Goal: Ask a question

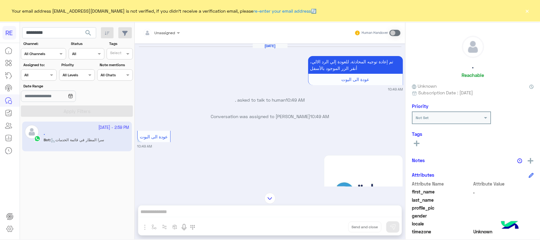
scroll to position [100, 0]
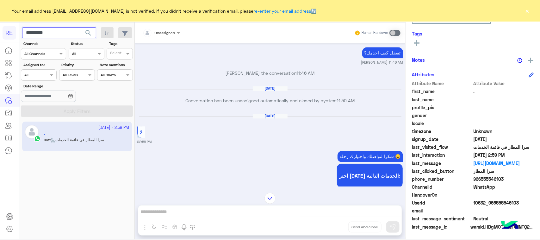
click at [75, 34] on input "*********" at bounding box center [59, 32] width 74 height 11
click at [88, 34] on span "search" at bounding box center [88, 33] width 8 height 8
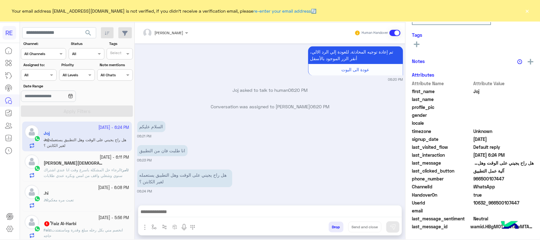
scroll to position [100, 0]
click at [169, 192] on small "06:24 PM" at bounding box center [270, 190] width 266 height 5
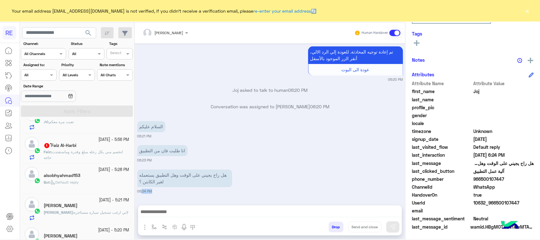
scroll to position [79, 0]
click at [108, 162] on div "[DATE] - 5:56 PM ‏Faiz Al-Harbi ً 1 ‏Faiz : انخصم مني بكل رحله مبلغ وقدرة وماست…" at bounding box center [77, 147] width 110 height 30
